Goal: Task Accomplishment & Management: Complete application form

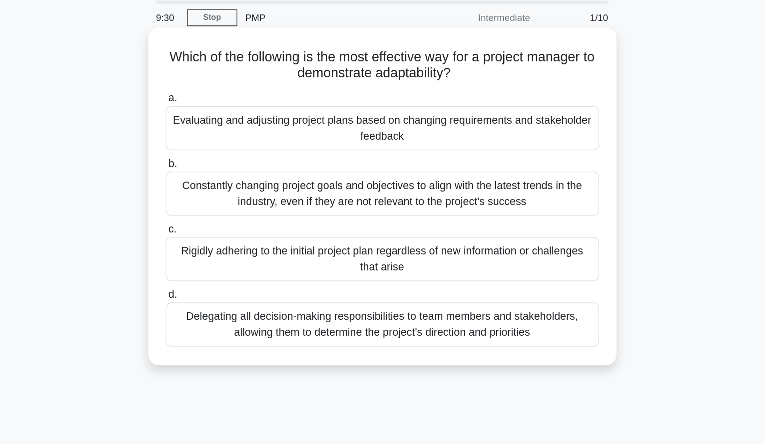
click at [230, 115] on div "Evaluating and adjusting project plans based on changing requirements and stake…" at bounding box center [383, 131] width 324 height 33
click at [221, 106] on input "a. Evaluating and adjusting project plans based on changing requirements and st…" at bounding box center [221, 109] width 0 height 6
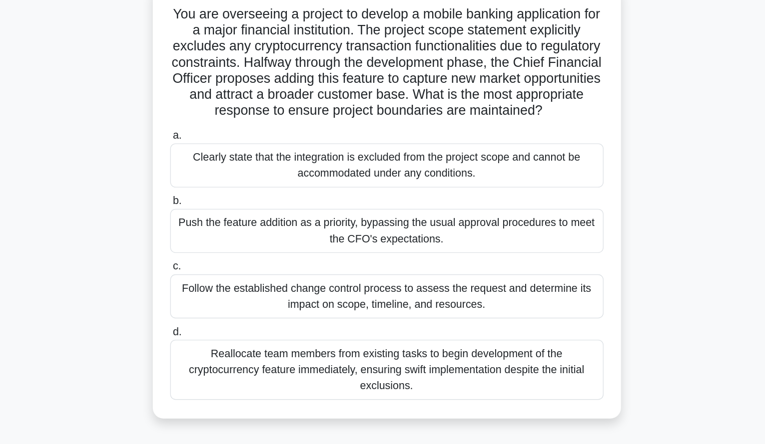
click at [349, 273] on div "Follow the established change control process to assess the request and determi…" at bounding box center [383, 289] width 324 height 33
click at [221, 264] on input "c. Follow the established change control process to assess the request and dete…" at bounding box center [221, 267] width 0 height 6
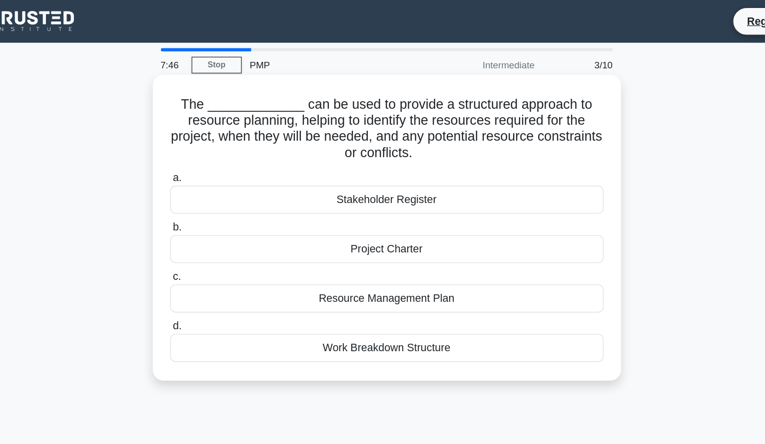
click at [335, 148] on div "Stakeholder Register" at bounding box center [383, 149] width 324 height 21
click at [221, 136] on input "a. Stakeholder Register" at bounding box center [221, 133] width 0 height 6
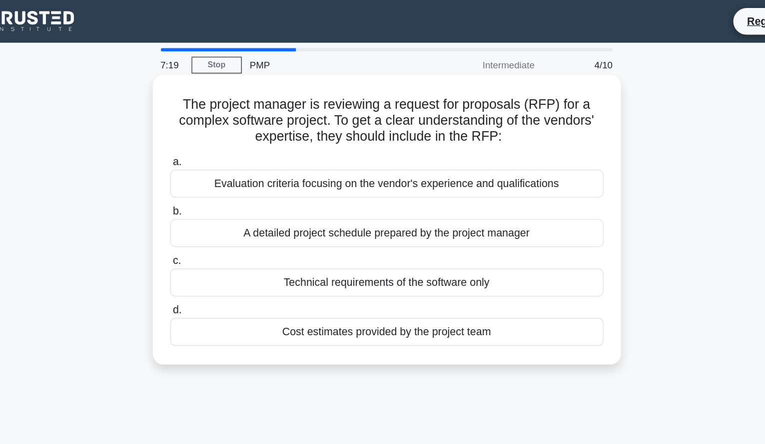
click at [281, 134] on div "Evaluation criteria focusing on the vendor's experience and qualifications" at bounding box center [383, 137] width 324 height 21
click at [221, 124] on input "a. Evaluation criteria focusing on the vendor's experience and qualifications" at bounding box center [221, 121] width 0 height 6
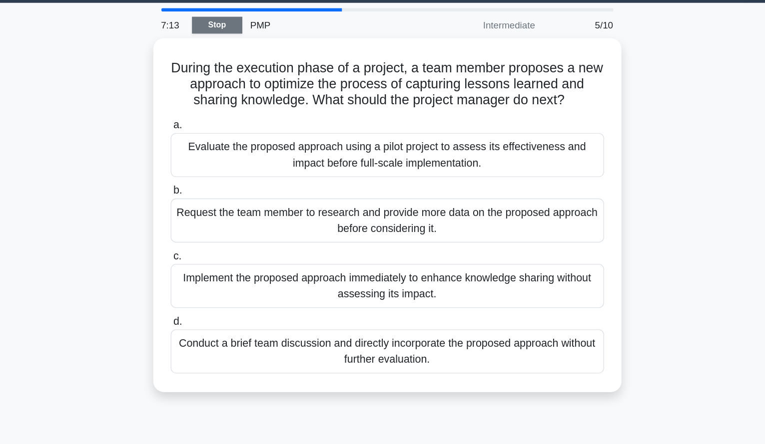
click at [237, 42] on link "Stop" at bounding box center [255, 48] width 37 height 12
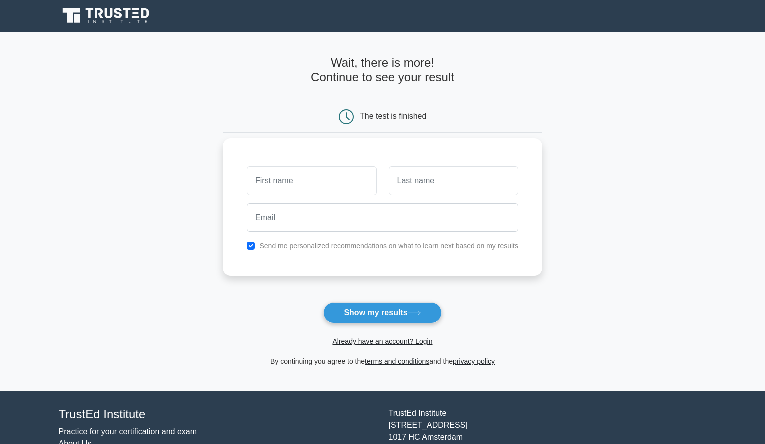
click at [355, 246] on label "Send me personalized recommendations on what to learn next based on my results" at bounding box center [388, 246] width 259 height 8
click at [328, 189] on input "text" at bounding box center [311, 180] width 129 height 29
type input "mako"
type input "jan"
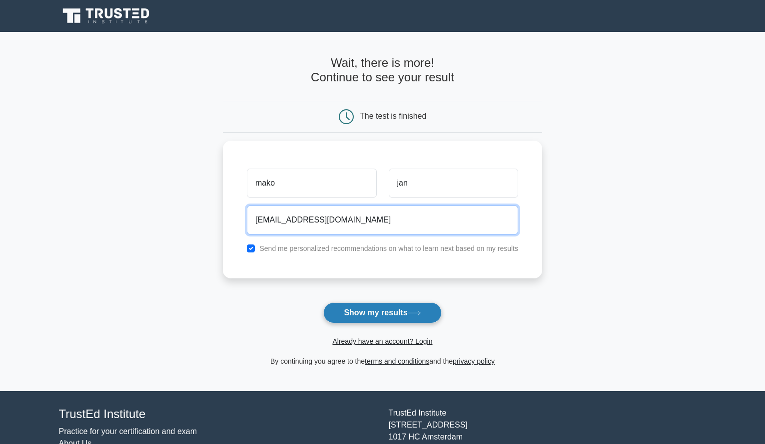
type input "makojan@gmail.com"
click at [361, 312] on button "Show my results" at bounding box center [382, 313] width 118 height 21
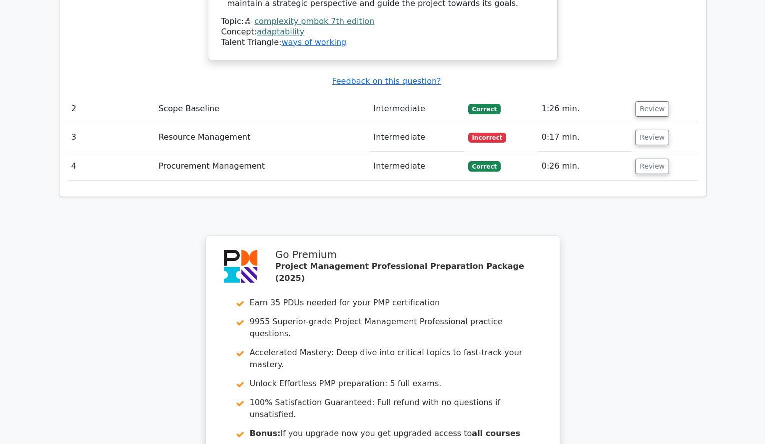
scroll to position [1244, 0]
